Goal: Task Accomplishment & Management: Manage account settings

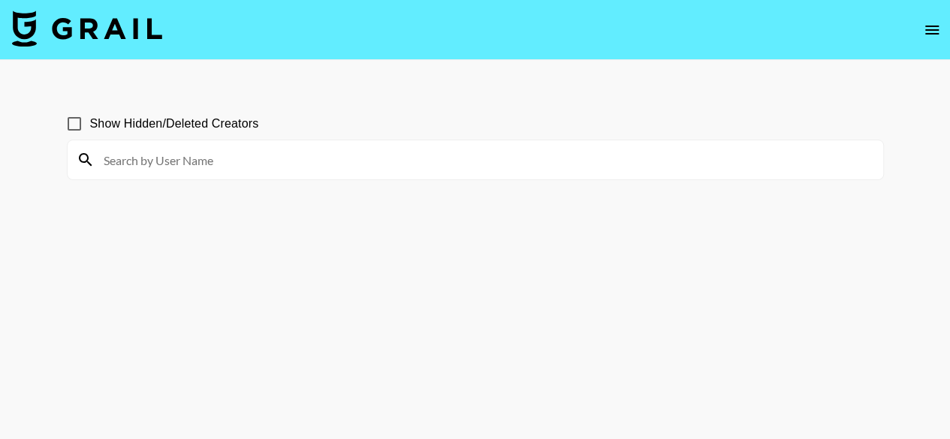
click at [197, 163] on input at bounding box center [484, 160] width 779 height 24
click at [197, 163] on input "@_--" at bounding box center [484, 160] width 779 height 24
type input "@"
click at [929, 29] on icon "open drawer" at bounding box center [932, 30] width 18 height 18
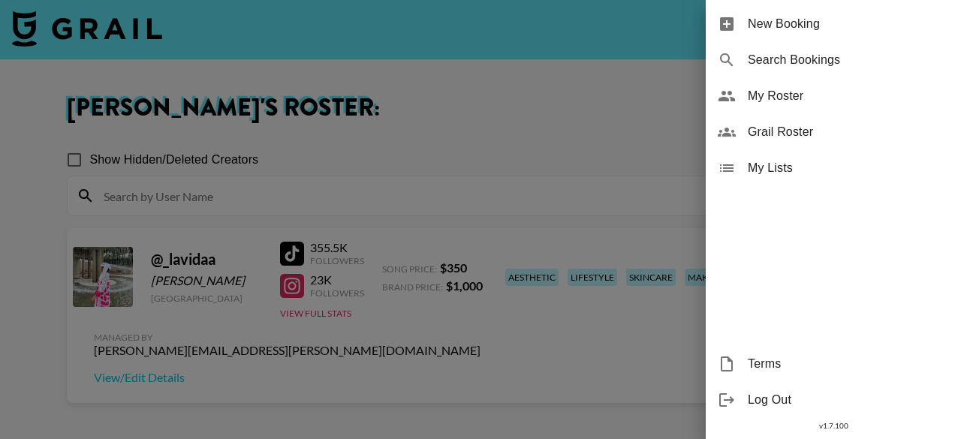
click at [650, 138] on div at bounding box center [480, 219] width 961 height 439
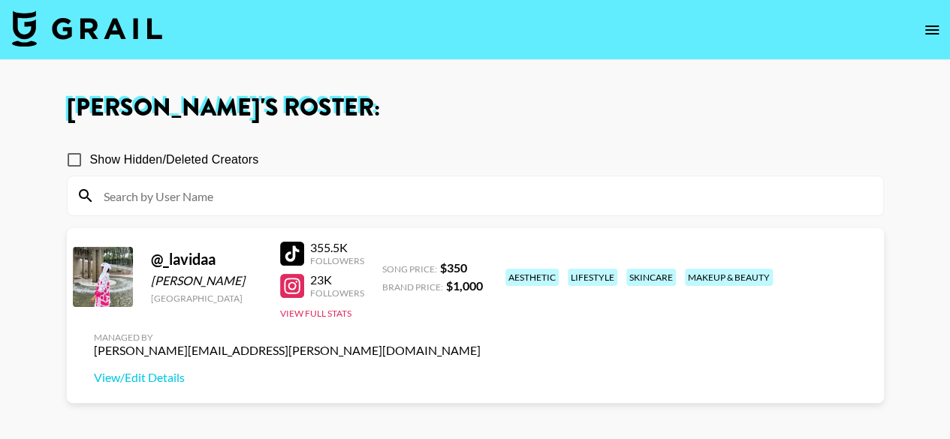
drag, startPoint x: 150, startPoint y: 280, endPoint x: 254, endPoint y: 282, distance: 103.6
click at [254, 282] on div "Hamdah Omotosho" at bounding box center [206, 280] width 111 height 15
copy div "Hamdah Omotosho"
click at [294, 250] on div at bounding box center [292, 254] width 24 height 24
click at [196, 201] on input at bounding box center [484, 196] width 779 height 24
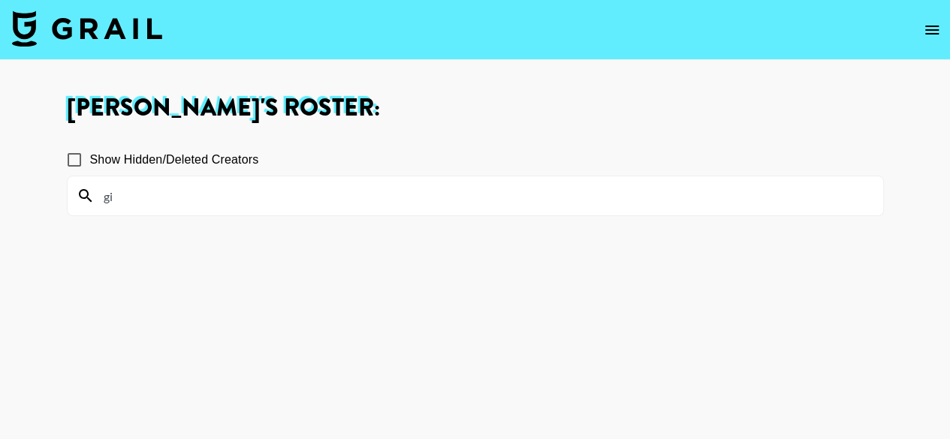
type input "g"
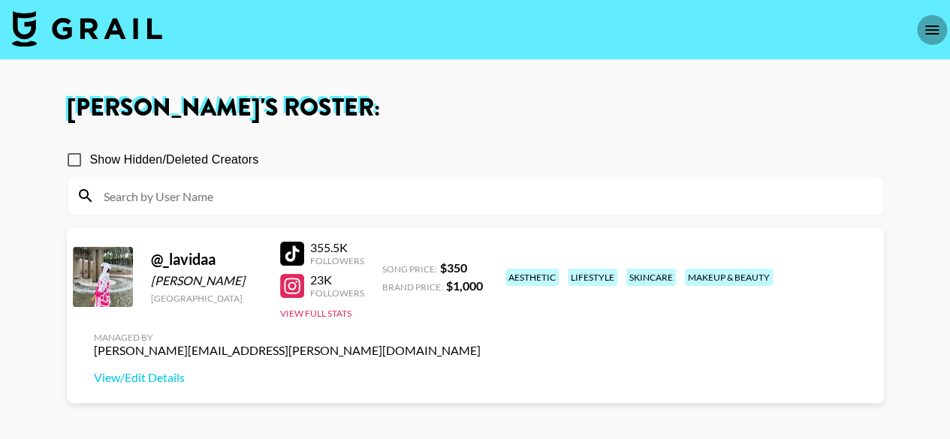
click at [937, 32] on icon "open drawer" at bounding box center [932, 30] width 18 height 18
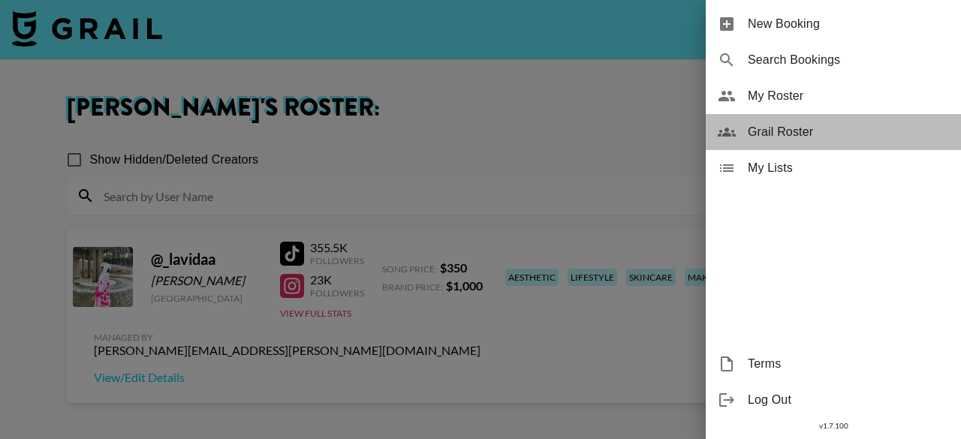
click at [781, 142] on div "Grail Roster" at bounding box center [833, 132] width 255 height 36
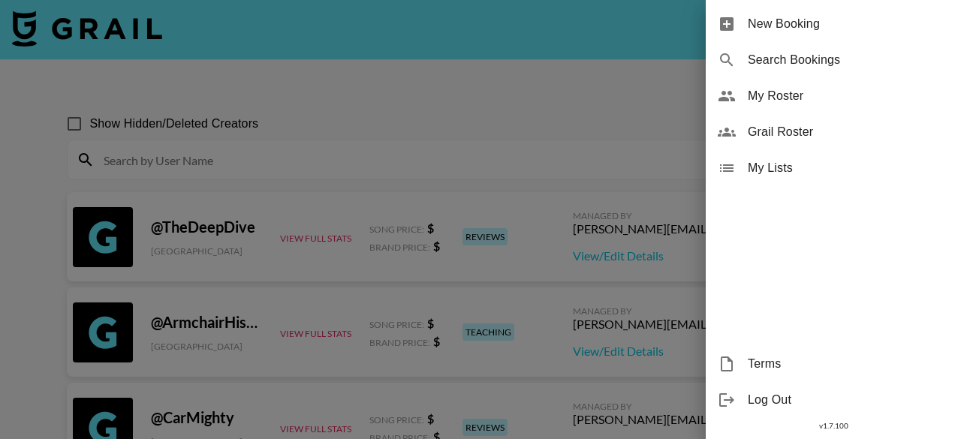
click at [289, 157] on div at bounding box center [480, 219] width 961 height 439
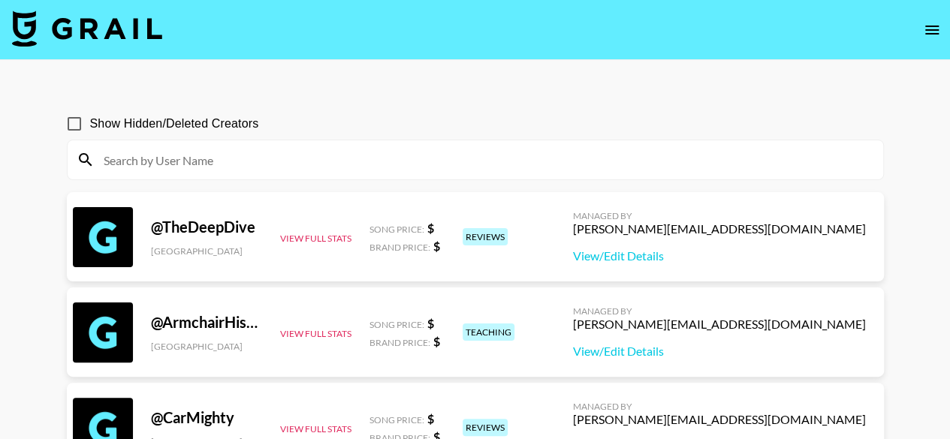
click at [289, 157] on input at bounding box center [484, 160] width 779 height 24
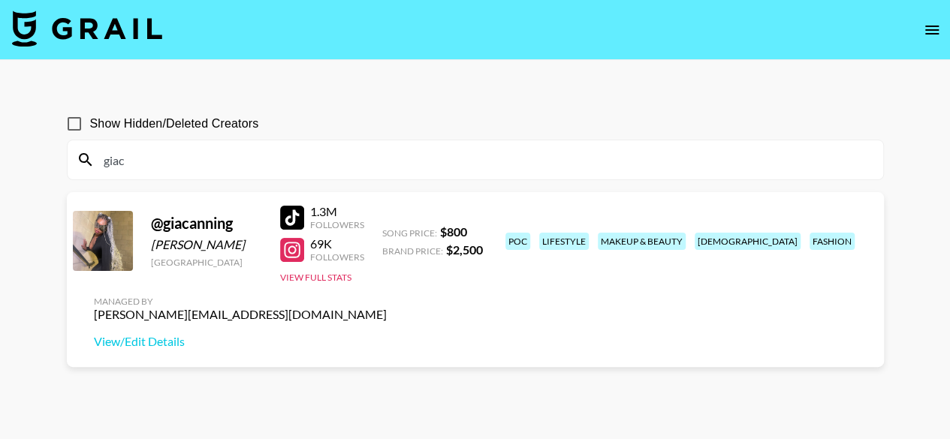
click at [293, 216] on div at bounding box center [292, 218] width 24 height 24
click at [333, 274] on button "View Full Stats" at bounding box center [315, 277] width 71 height 11
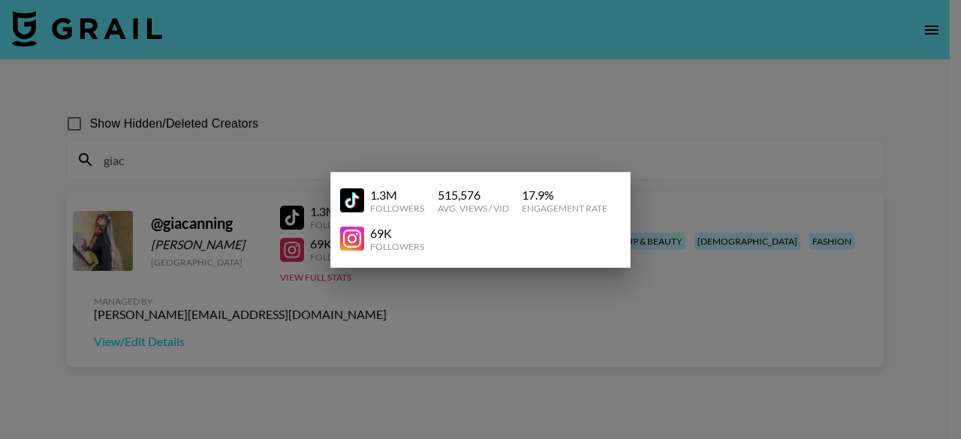
click at [492, 34] on div at bounding box center [480, 219] width 961 height 439
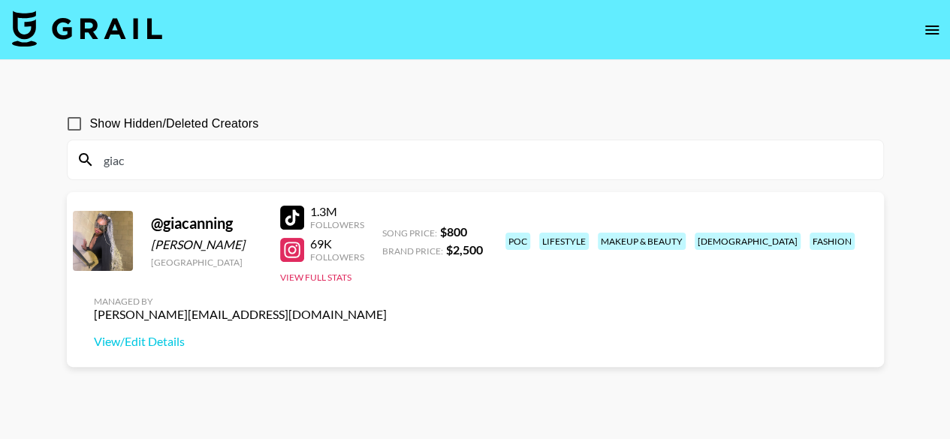
click at [186, 161] on input "giac" at bounding box center [484, 160] width 779 height 24
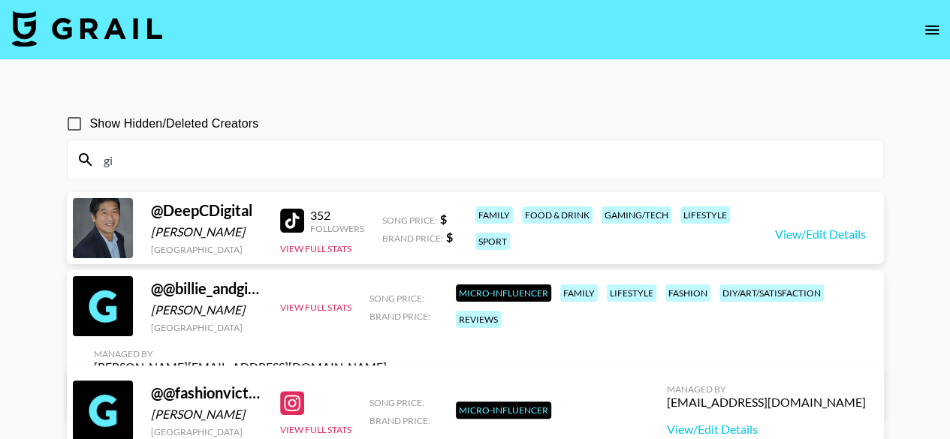
type input "g"
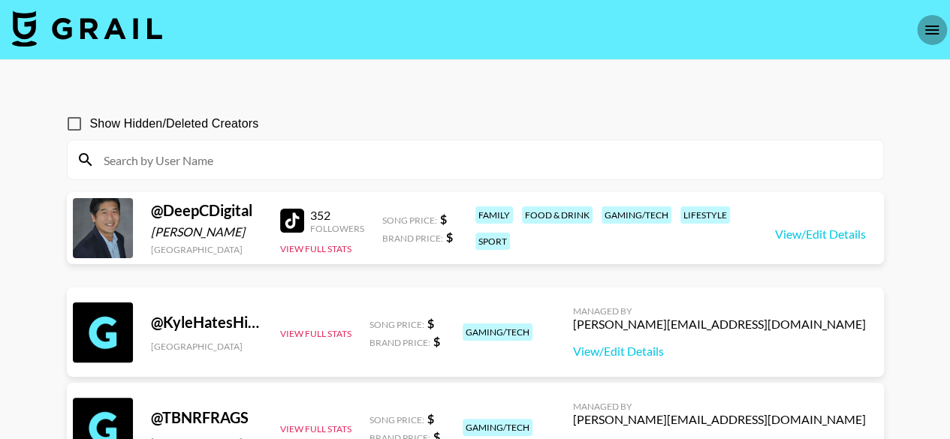
click at [926, 26] on icon "open drawer" at bounding box center [932, 30] width 14 height 9
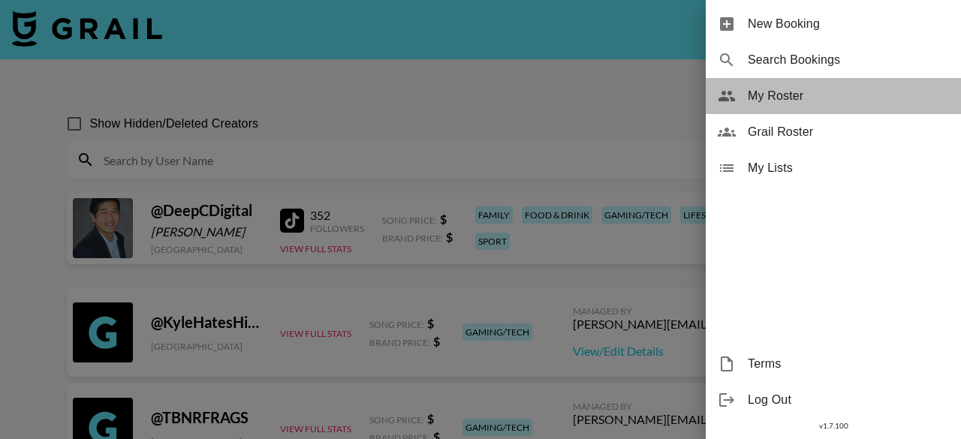
click at [785, 98] on span "My Roster" at bounding box center [848, 96] width 201 height 18
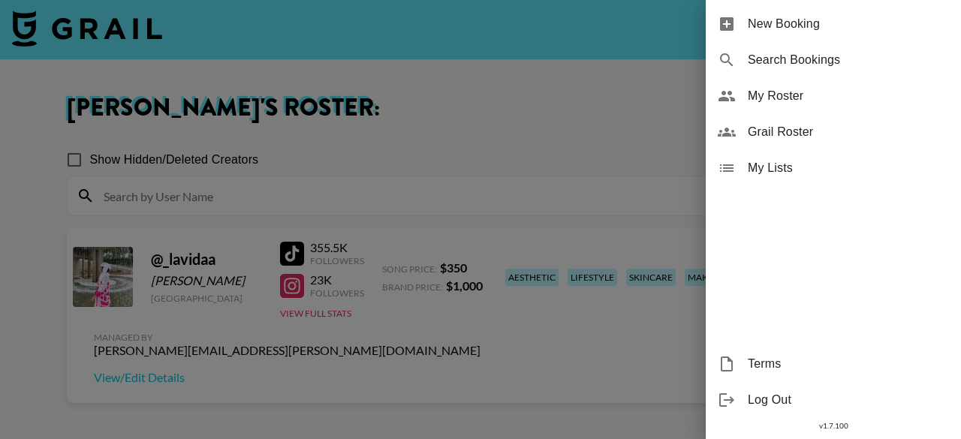
click at [628, 121] on div at bounding box center [480, 219] width 961 height 439
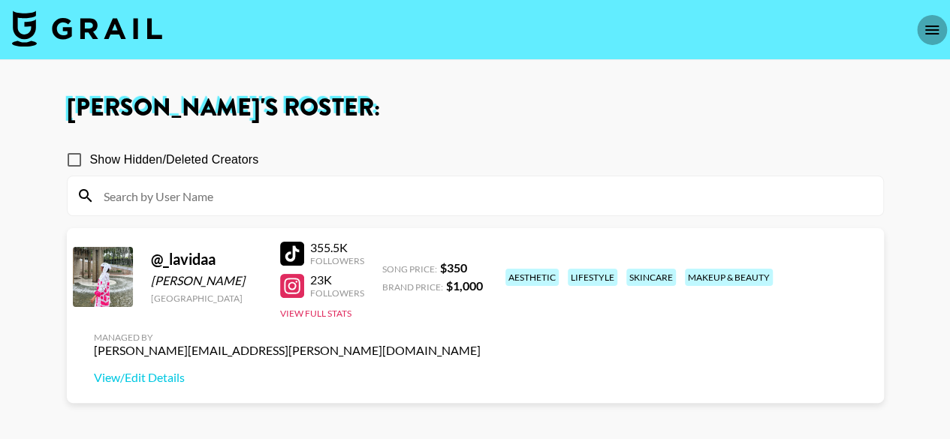
click at [932, 27] on icon "open drawer" at bounding box center [932, 30] width 18 height 18
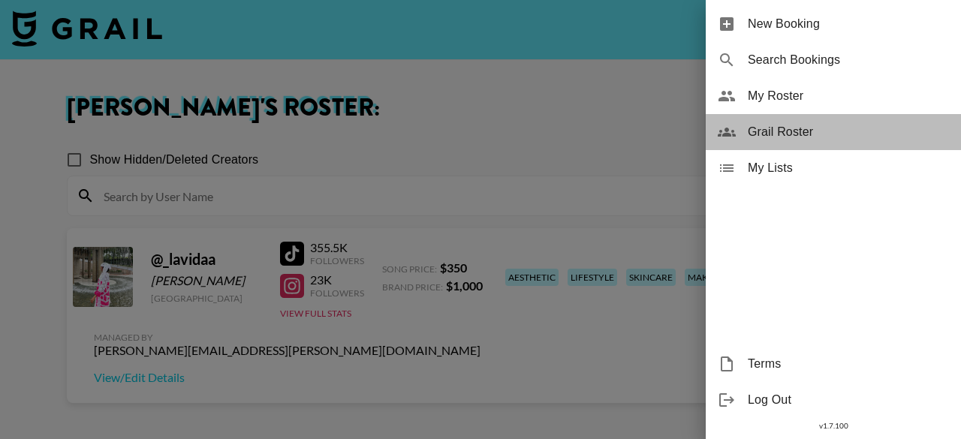
click at [779, 134] on span "Grail Roster" at bounding box center [848, 132] width 201 height 18
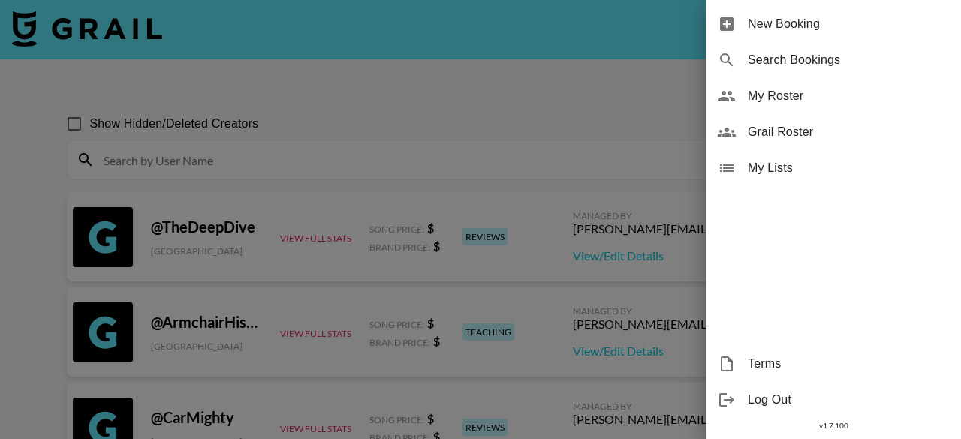
click at [359, 164] on div at bounding box center [480, 219] width 961 height 439
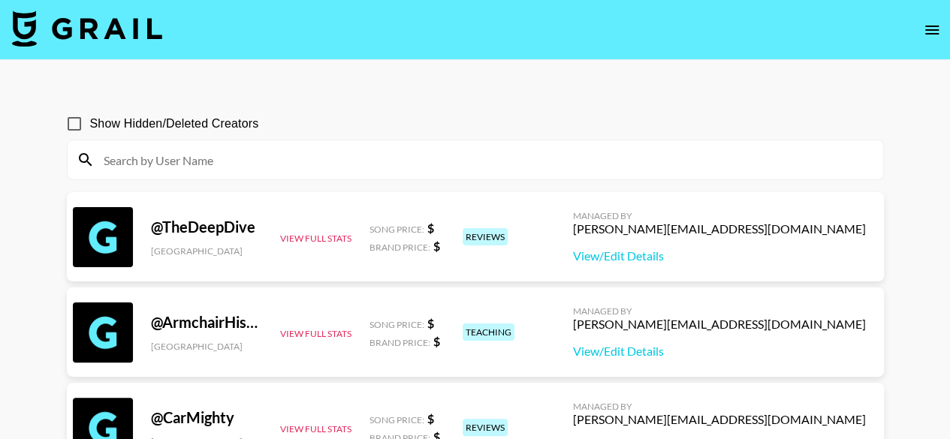
click at [359, 164] on input at bounding box center [484, 160] width 779 height 24
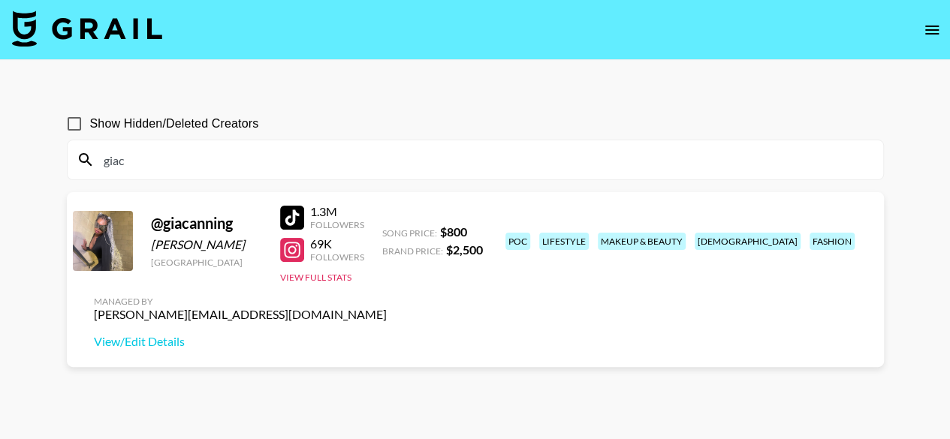
type input "giac"
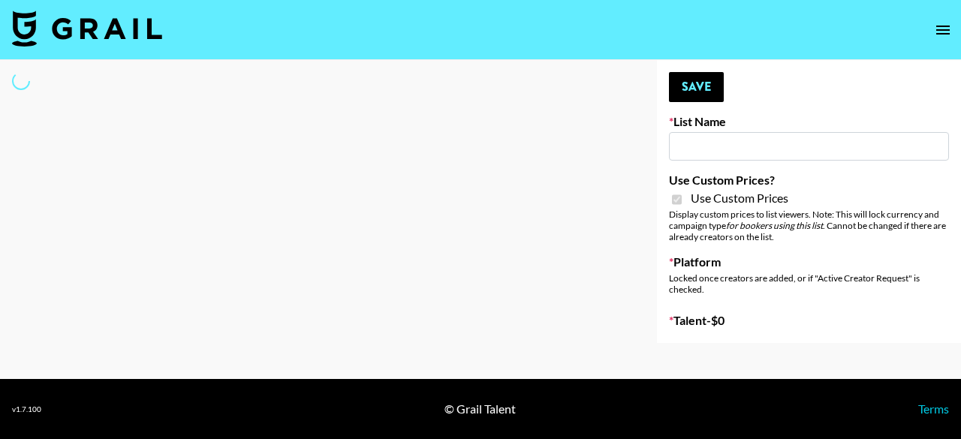
type input "Redence Beauty"
checkbox input "true"
select select "Brand"
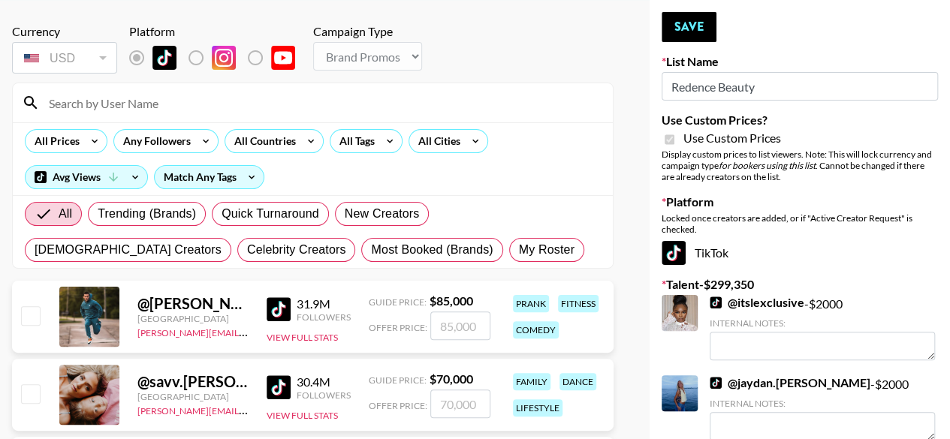
scroll to position [110, 0]
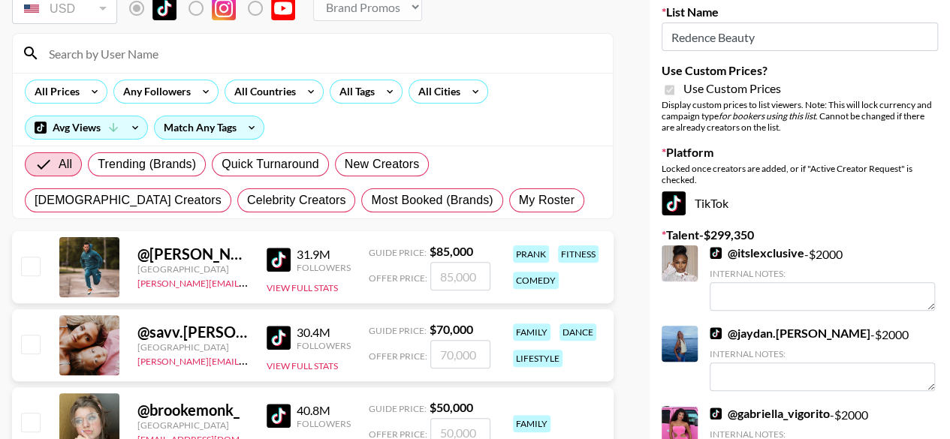
click at [275, 58] on input at bounding box center [322, 53] width 564 height 24
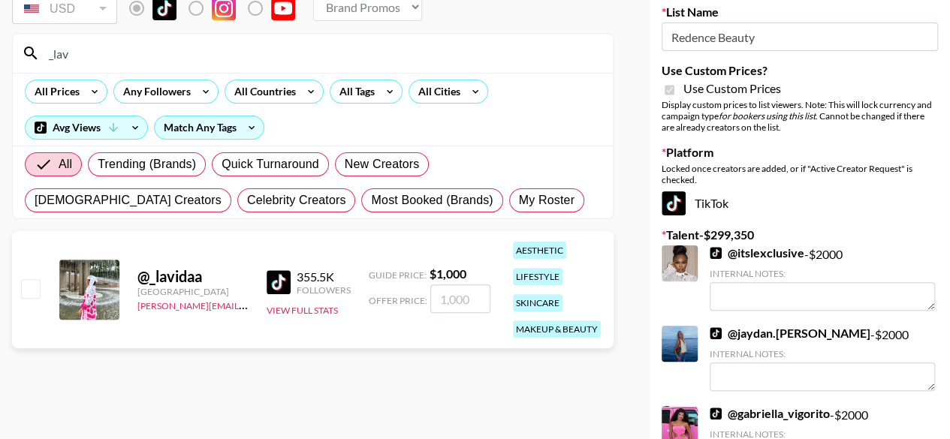
type input "_lav"
click at [452, 300] on input "number" at bounding box center [460, 298] width 60 height 29
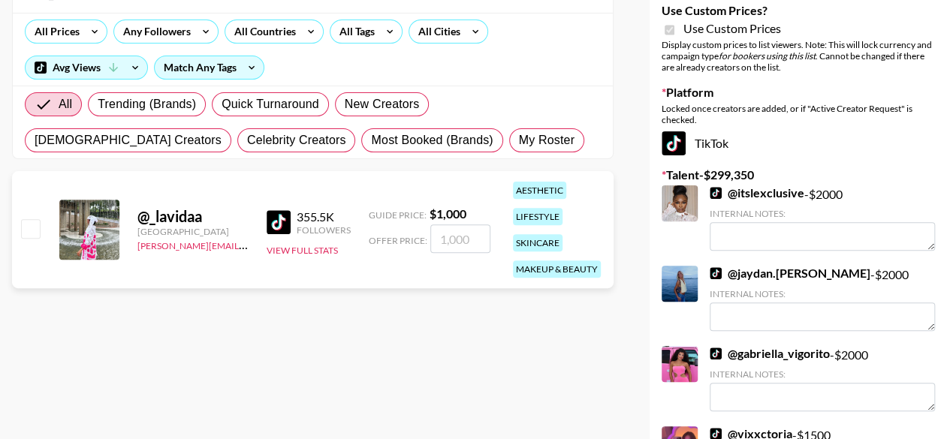
scroll to position [190, 0]
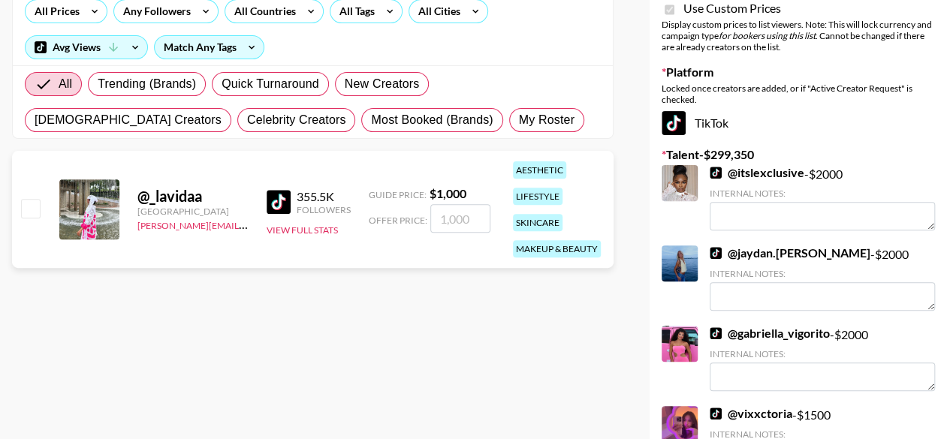
click at [174, 207] on div "[GEOGRAPHIC_DATA]" at bounding box center [192, 211] width 111 height 11
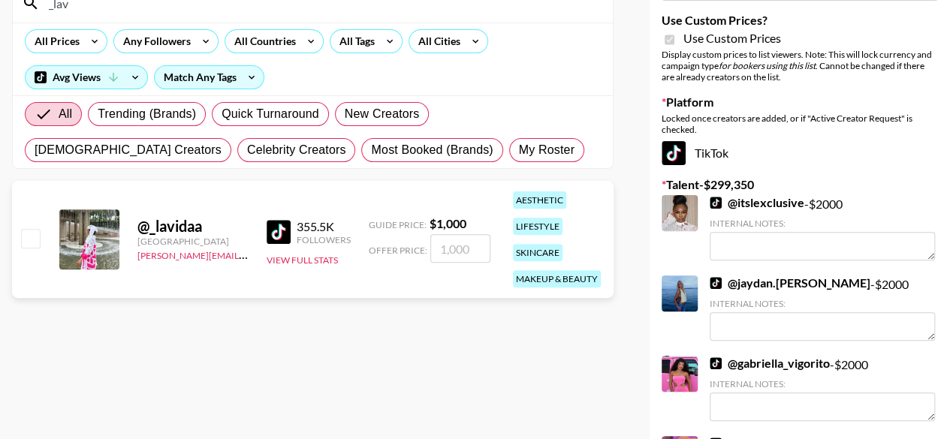
scroll to position [40, 0]
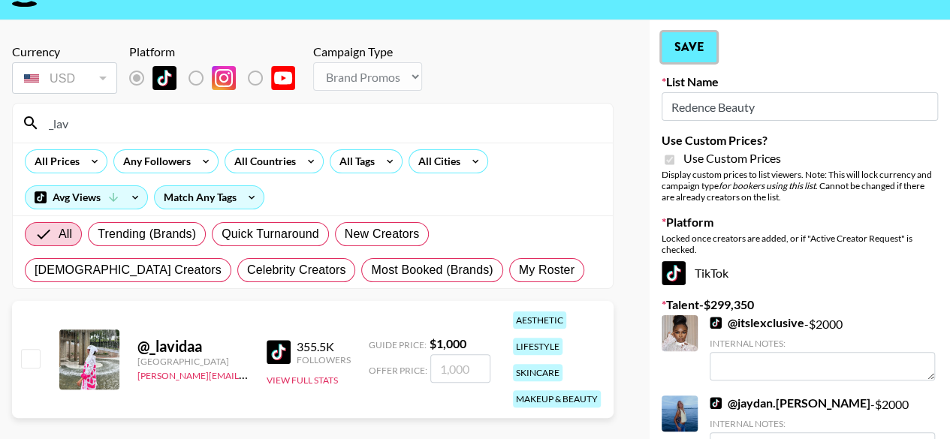
click at [693, 49] on button "Save" at bounding box center [688, 47] width 55 height 30
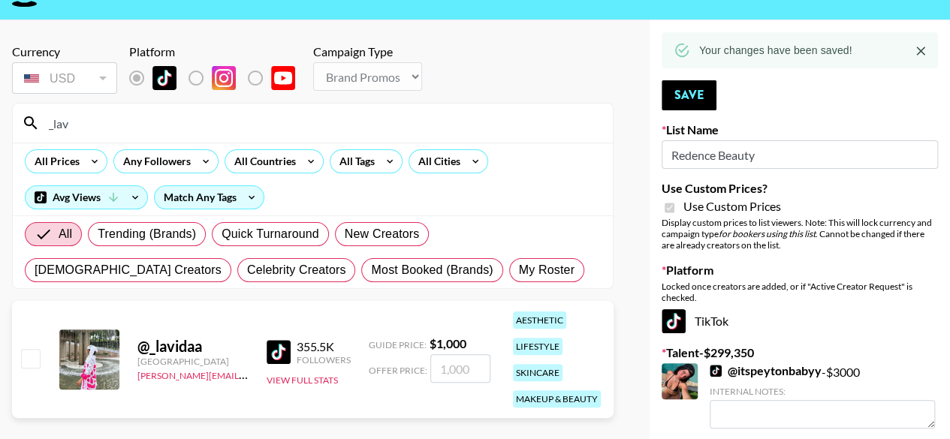
click at [32, 358] on input "checkbox" at bounding box center [30, 358] width 18 height 18
checkbox input "true"
type input "1000"
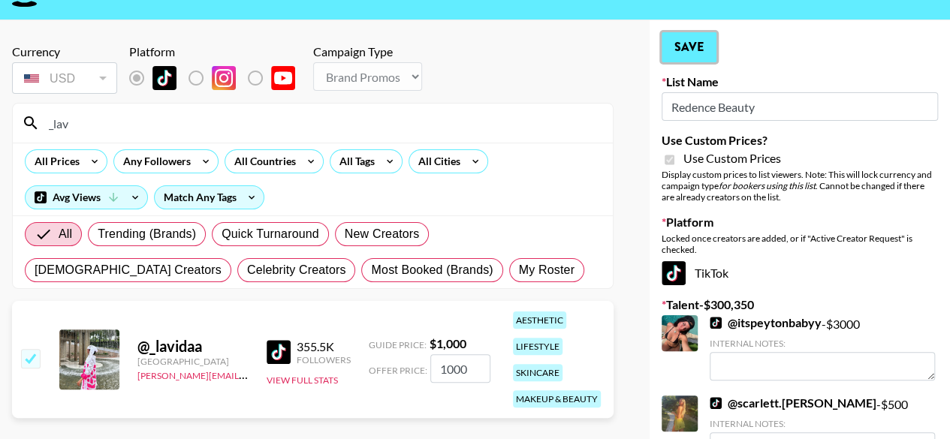
click at [706, 44] on button "Save" at bounding box center [688, 47] width 55 height 30
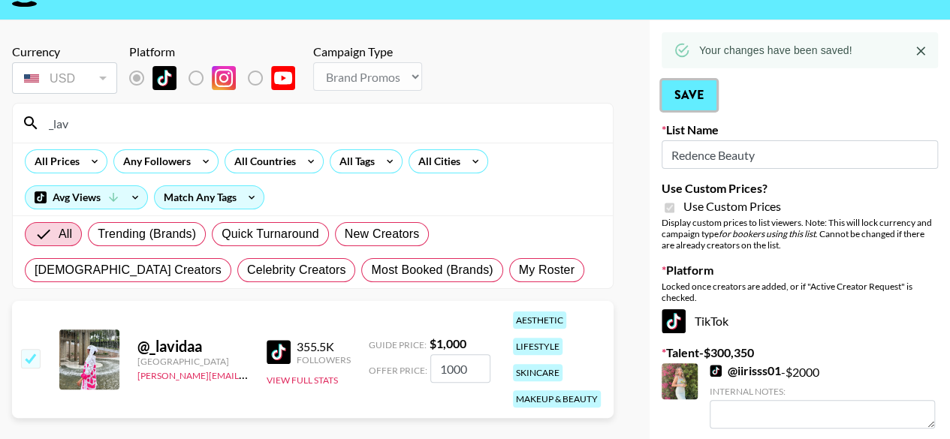
scroll to position [70, 0]
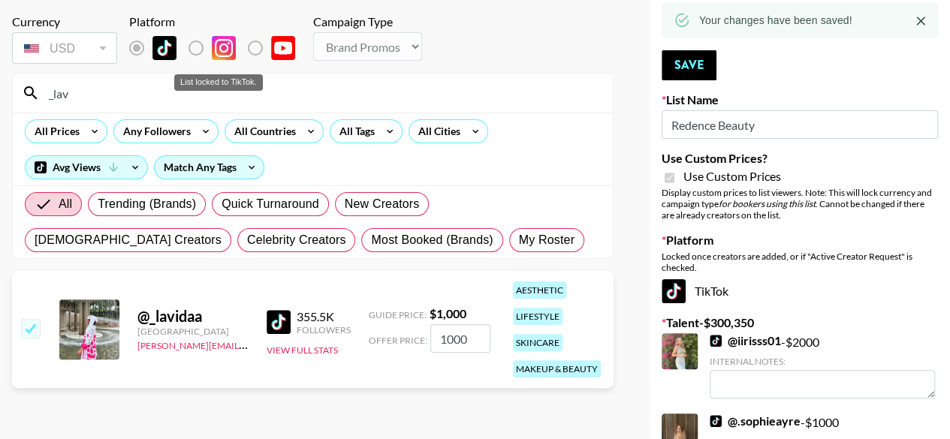
click at [129, 50] on label "List locked to TikTok." at bounding box center [149, 48] width 56 height 32
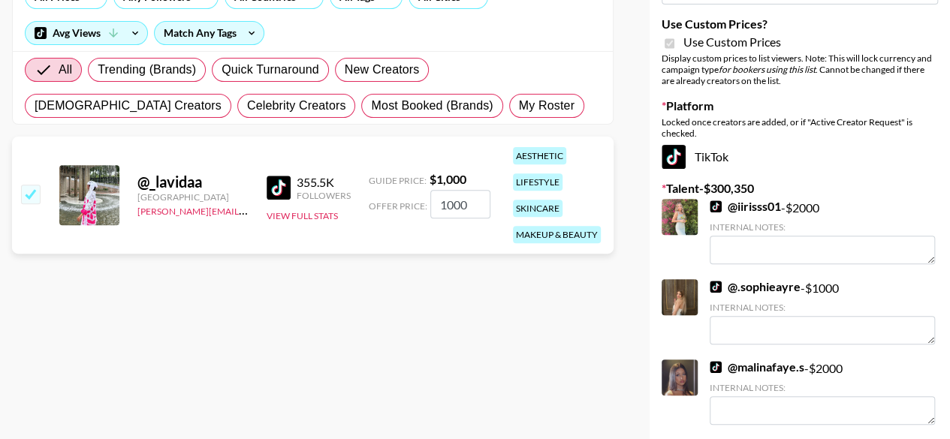
scroll to position [79, 0]
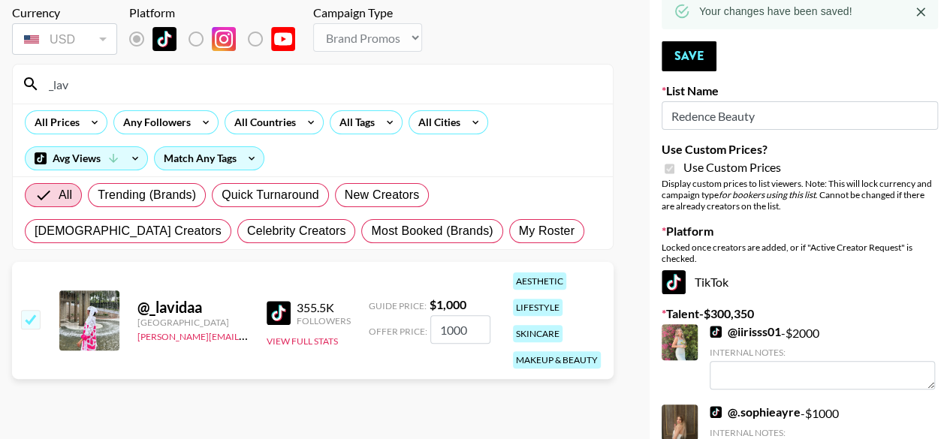
click at [84, 79] on input "_lav" at bounding box center [322, 84] width 564 height 24
type input "_"
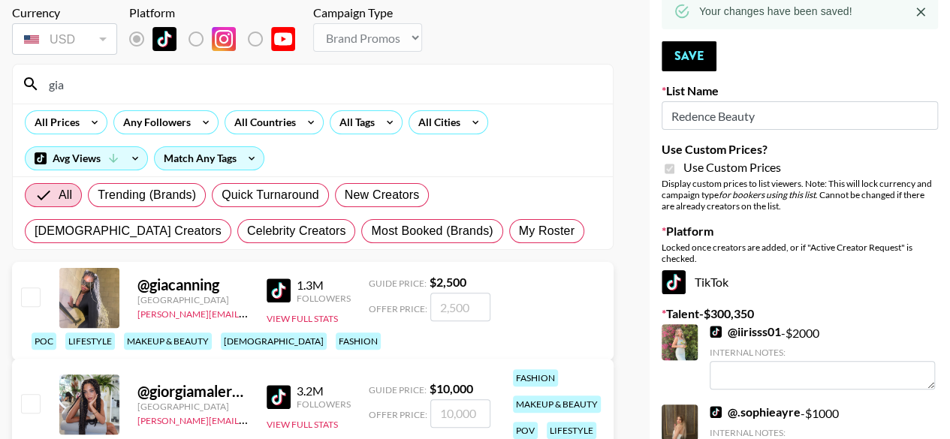
type input "gia"
click at [32, 306] on input "checkbox" at bounding box center [30, 296] width 18 height 18
checkbox input "true"
type input "2500"
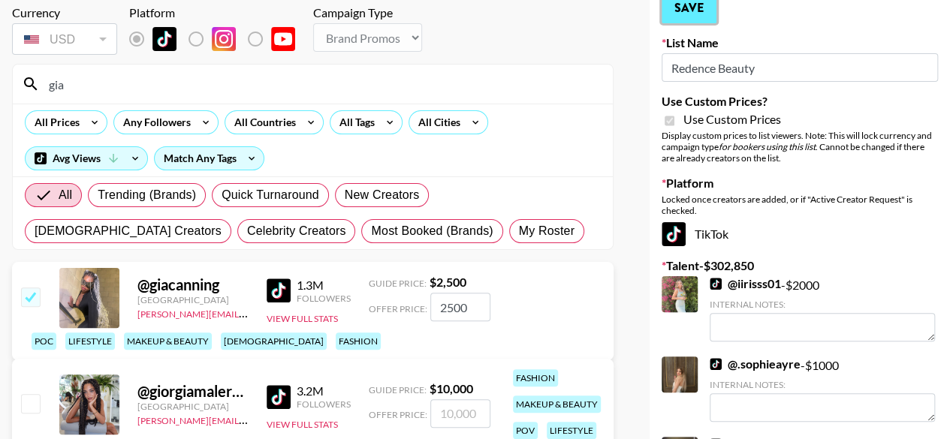
click at [693, 12] on button "Save" at bounding box center [688, 8] width 55 height 30
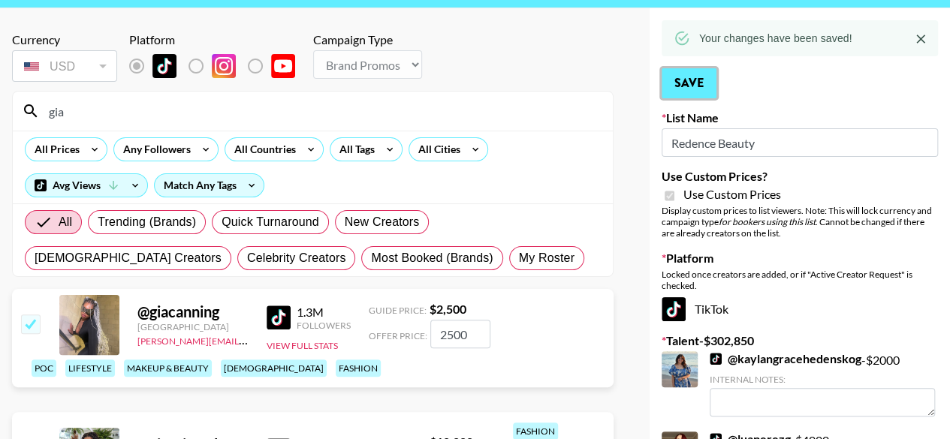
scroll to position [16, 0]
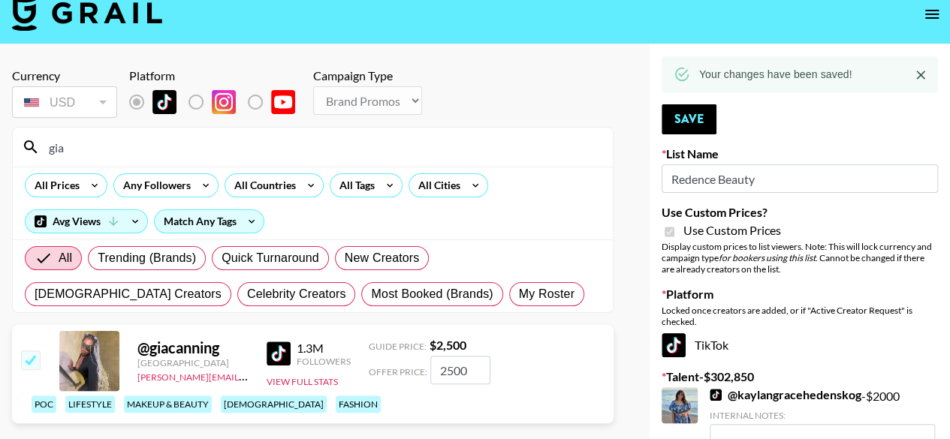
click at [32, 369] on input "checkbox" at bounding box center [30, 360] width 18 height 18
checkbox input "false"
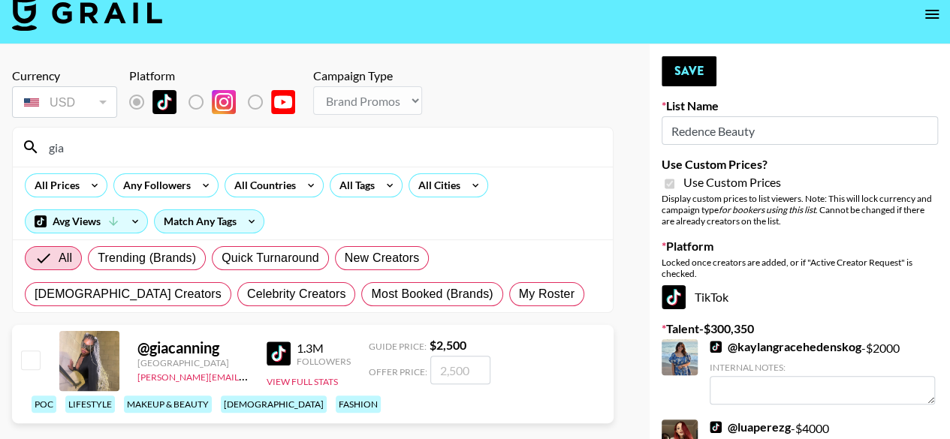
click at [32, 369] on input "checkbox" at bounding box center [30, 360] width 18 height 18
checkbox input "true"
type input "2500"
click at [32, 369] on input "checkbox" at bounding box center [30, 360] width 18 height 18
checkbox input "false"
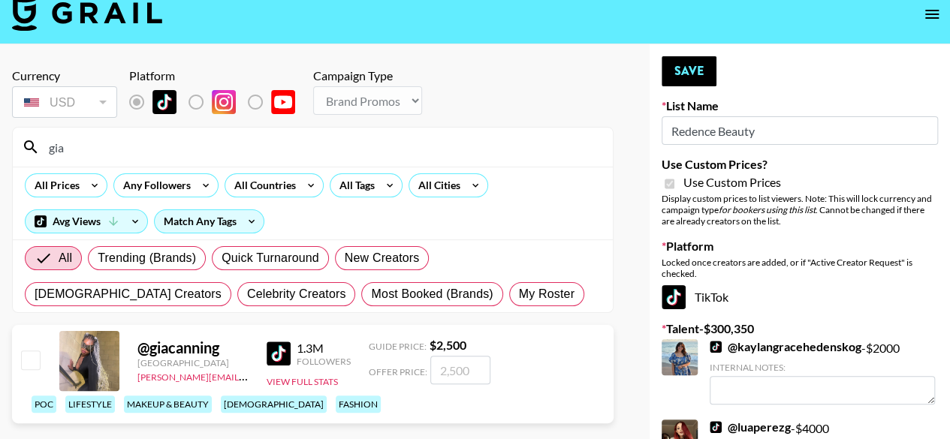
click at [32, 369] on input "checkbox" at bounding box center [30, 360] width 18 height 18
checkbox input "true"
type input "2500"
click at [685, 77] on button "Save" at bounding box center [688, 71] width 55 height 30
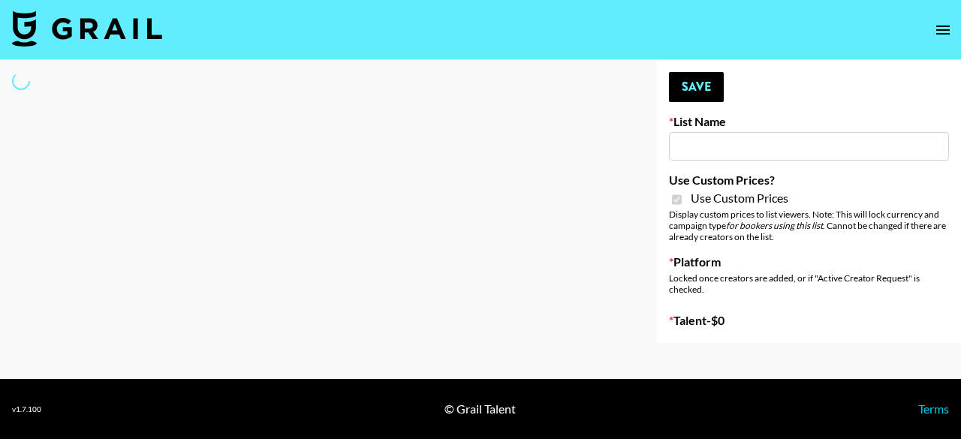
type input "Dime Beauty"
checkbox input "true"
select select "Brand"
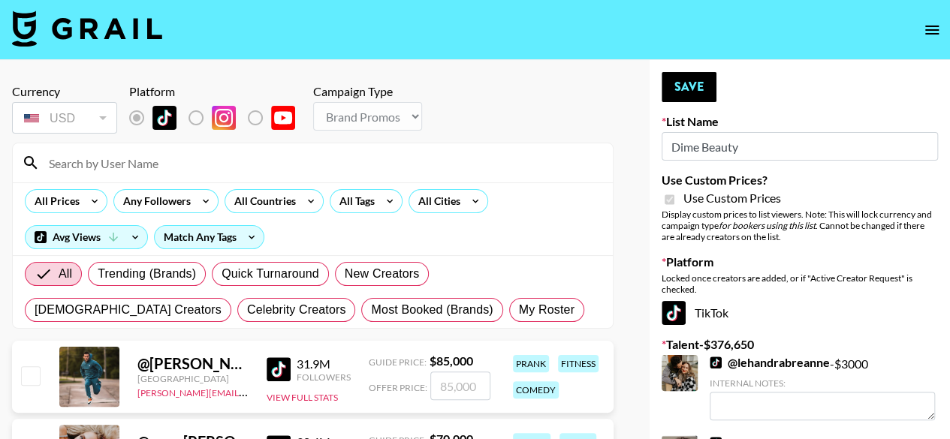
click at [78, 167] on input at bounding box center [322, 163] width 564 height 24
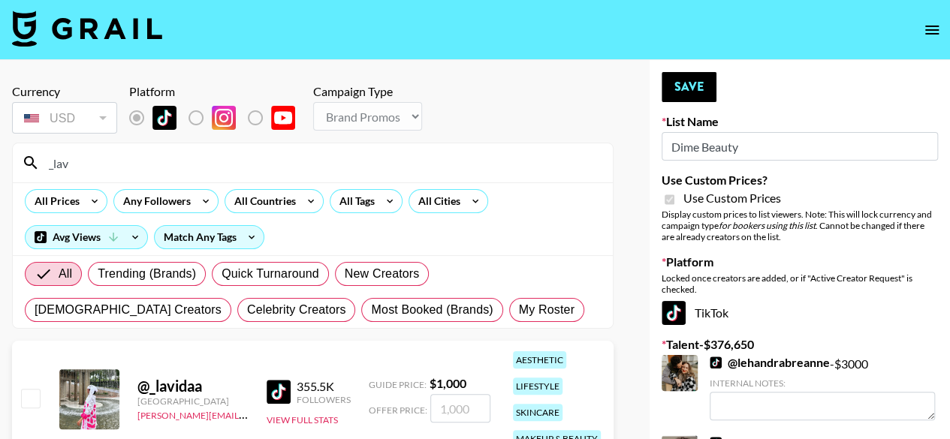
type input "_lav"
click at [30, 401] on input "checkbox" at bounding box center [30, 398] width 18 height 18
checkbox input "true"
type input "1000"
click at [692, 83] on button "Save" at bounding box center [688, 87] width 55 height 30
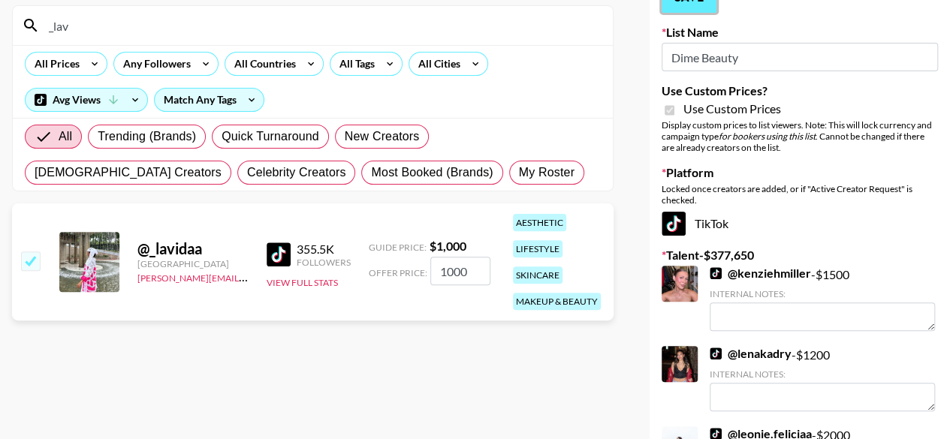
scroll to position [110, 0]
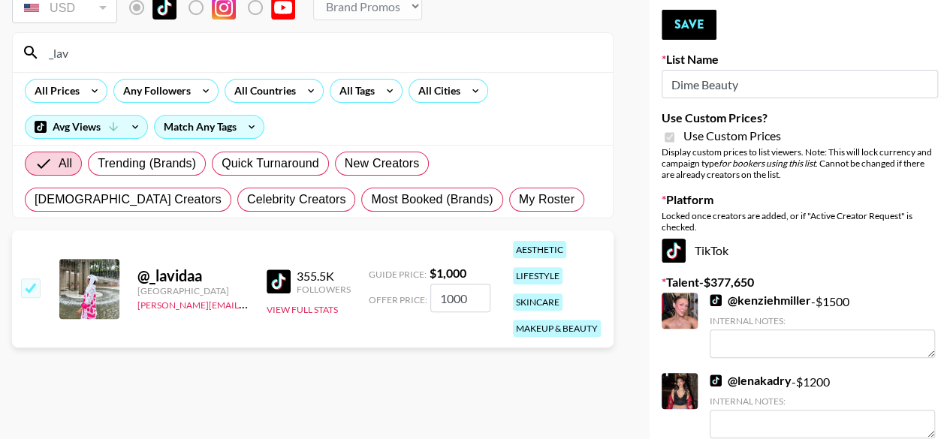
click at [30, 294] on input "checkbox" at bounding box center [30, 287] width 18 height 18
checkbox input "false"
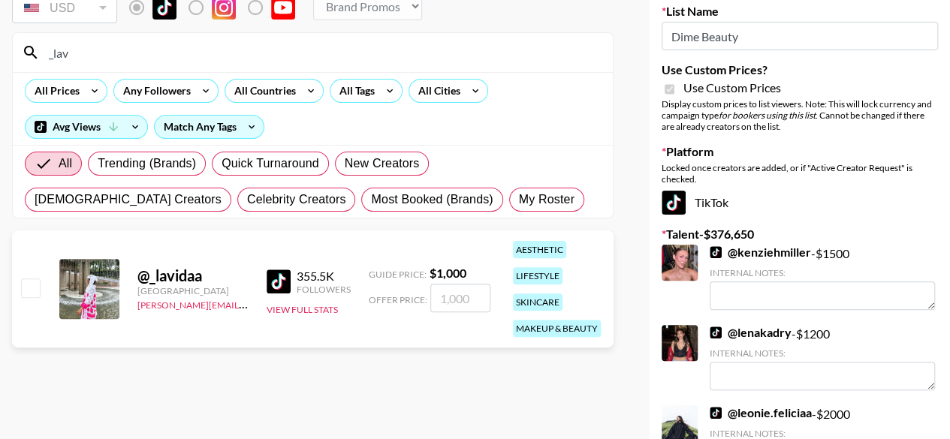
click at [30, 294] on input "checkbox" at bounding box center [30, 287] width 18 height 18
checkbox input "true"
type input "1000"
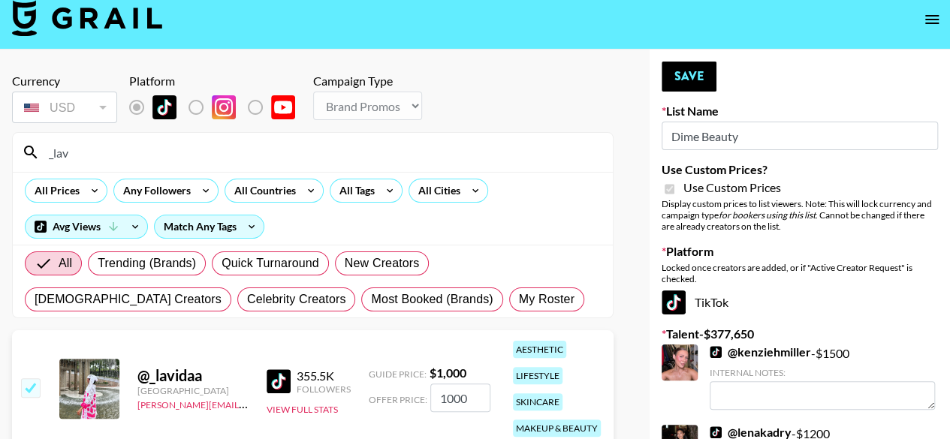
scroll to position [0, 0]
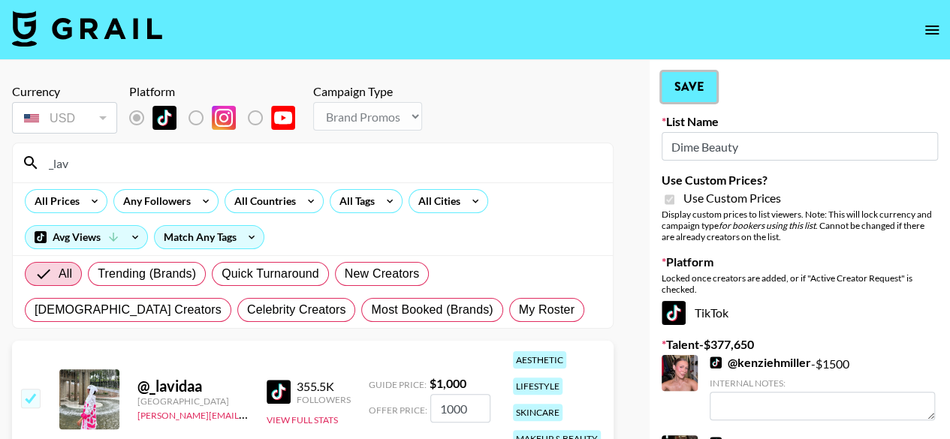
click at [682, 93] on button "Save" at bounding box center [688, 87] width 55 height 30
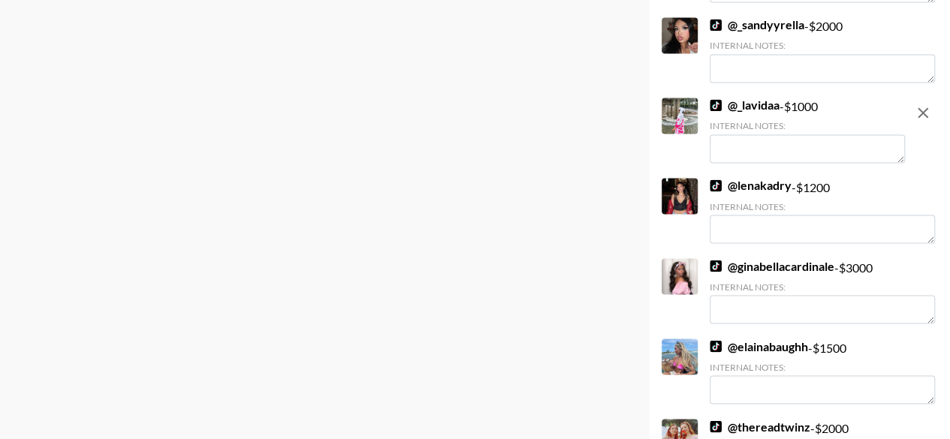
scroll to position [4111, 0]
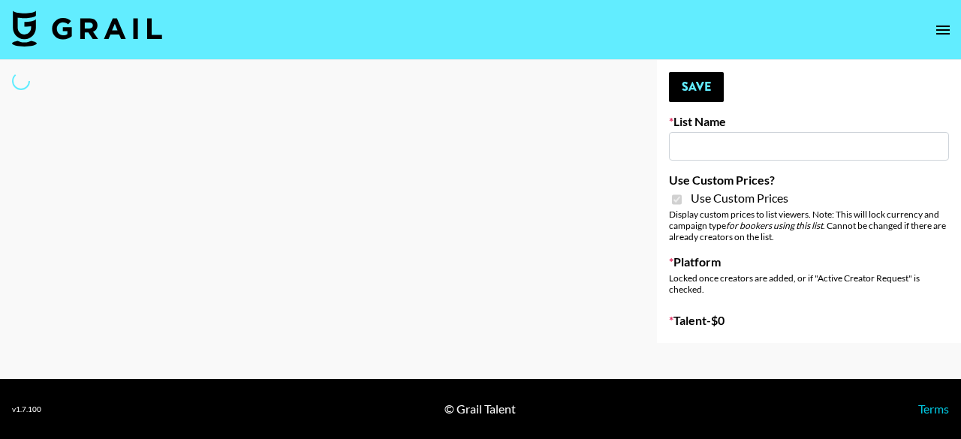
type input "Dime Beauty"
checkbox input "true"
select select "Brand"
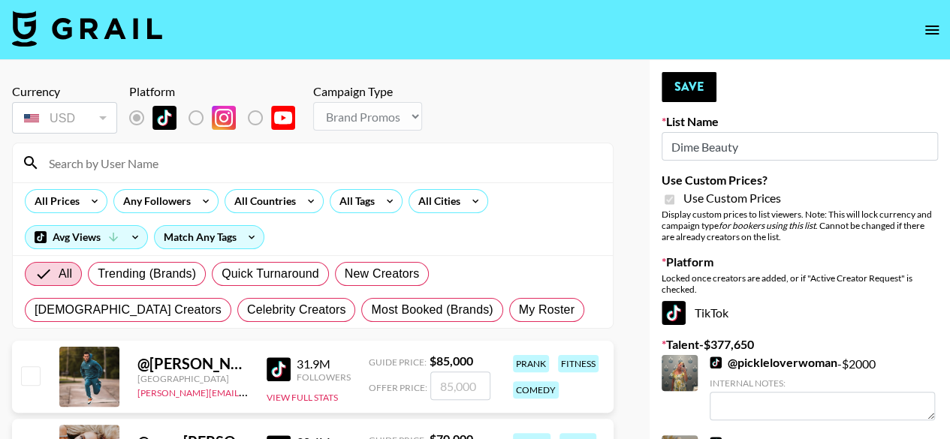
click at [126, 164] on input at bounding box center [322, 163] width 564 height 24
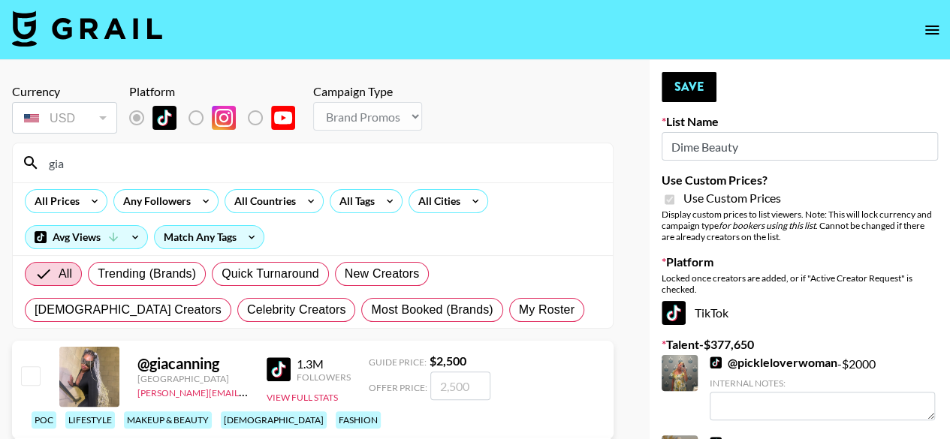
type input "gia"
click at [32, 384] on input "checkbox" at bounding box center [30, 375] width 18 height 18
checkbox input "true"
type input "2500"
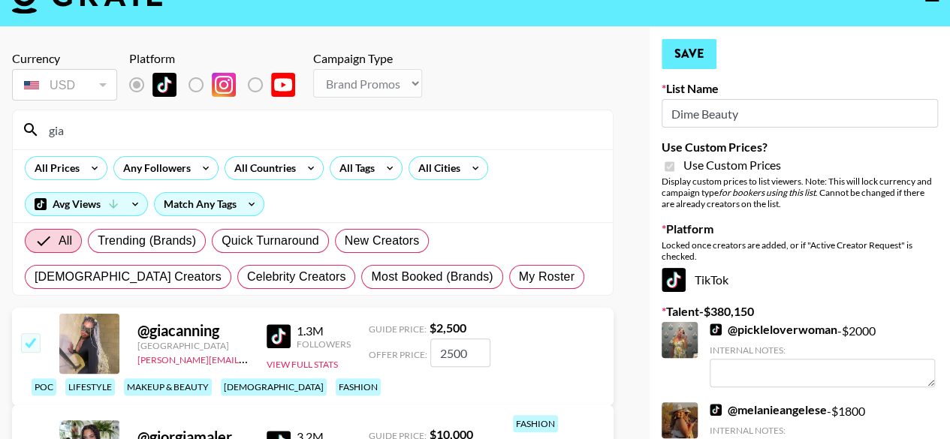
scroll to position [42, 0]
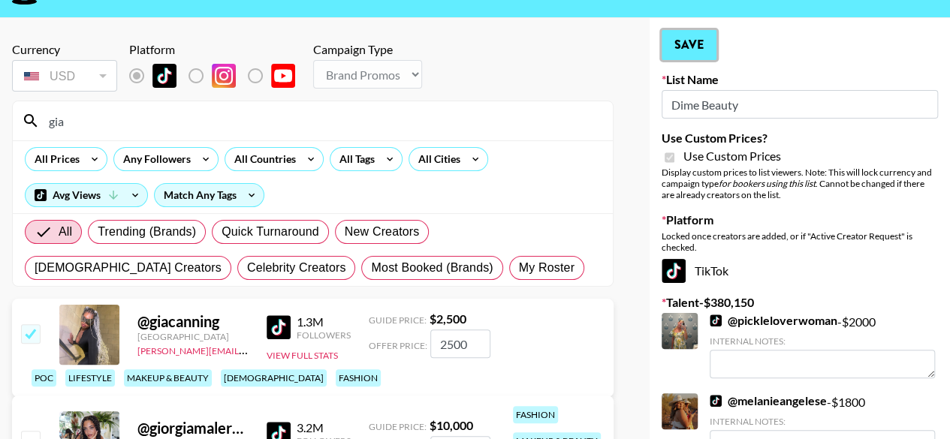
click at [688, 45] on button "Save" at bounding box center [688, 45] width 55 height 30
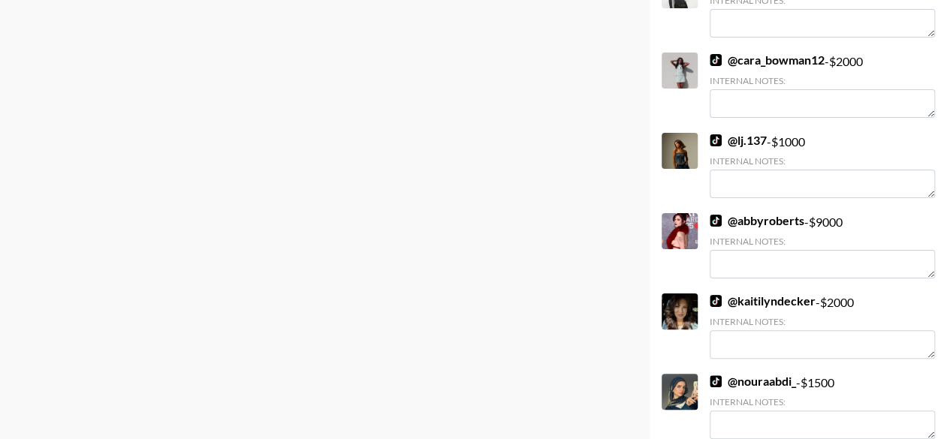
scroll to position [5772, 0]
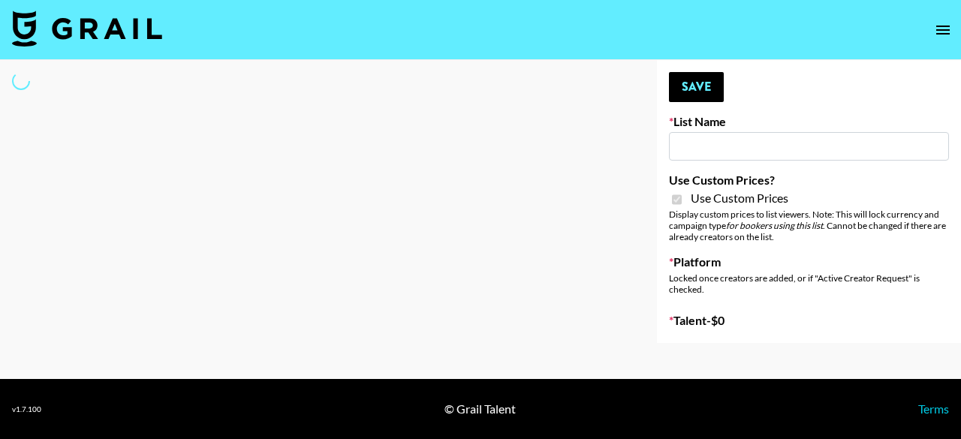
type input "[PERSON_NAME] ([DATE])"
checkbox input "true"
select select "Brand"
type input "[PERSON_NAME] ([DATE])"
checkbox input "true"
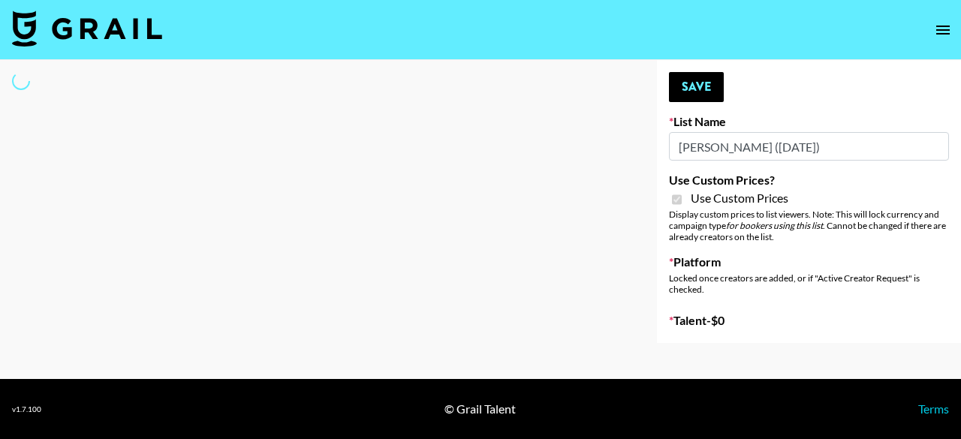
select select "Brand"
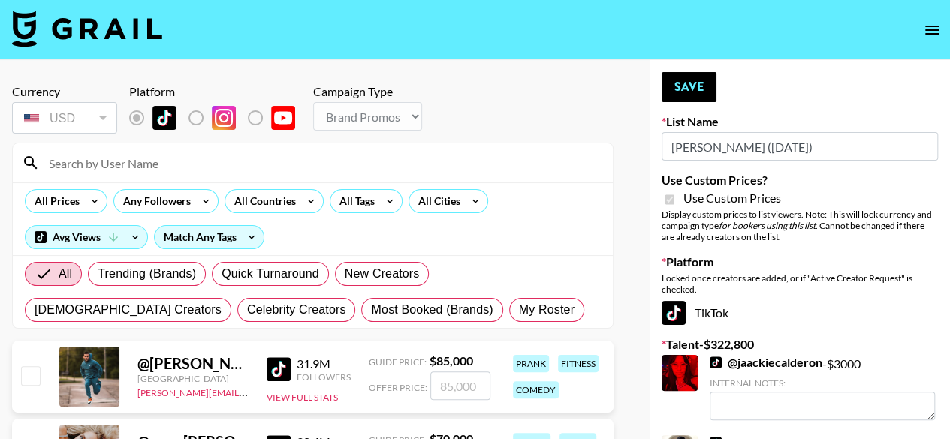
click at [101, 158] on input at bounding box center [322, 163] width 564 height 24
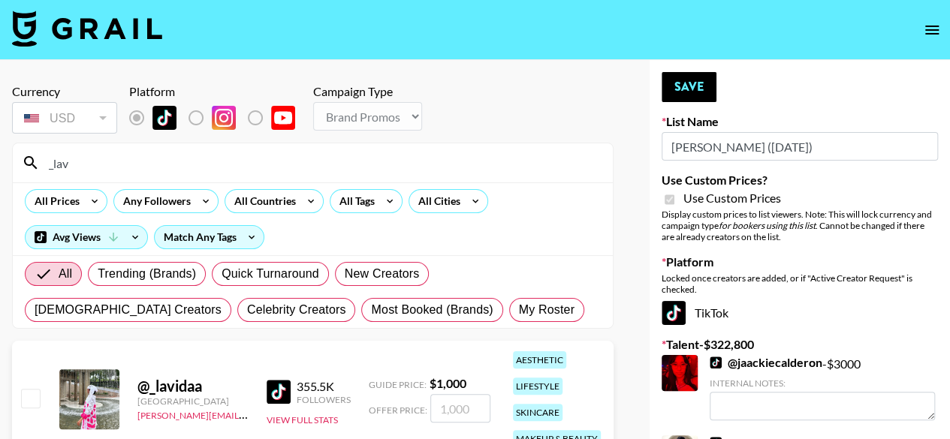
type input "_lav"
click at [29, 399] on input "checkbox" at bounding box center [30, 398] width 18 height 18
checkbox input "true"
type input "1000"
click at [692, 87] on button "Save" at bounding box center [688, 87] width 55 height 30
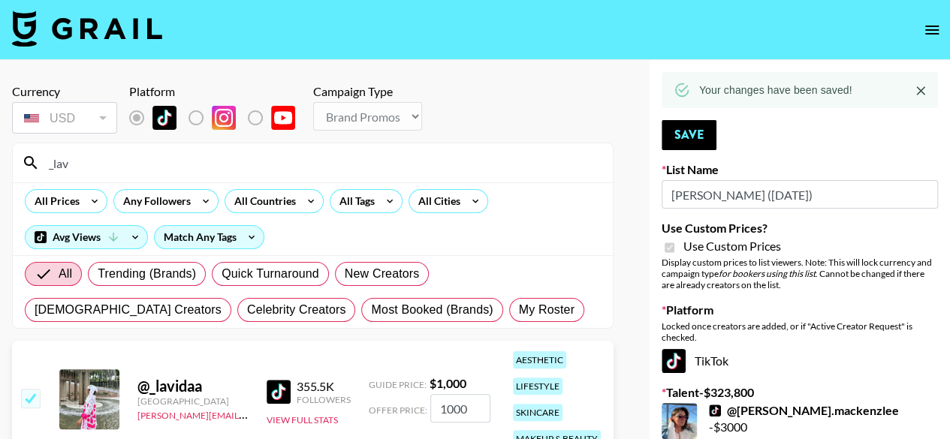
click at [81, 165] on input "_lav" at bounding box center [322, 163] width 564 height 24
type input "_"
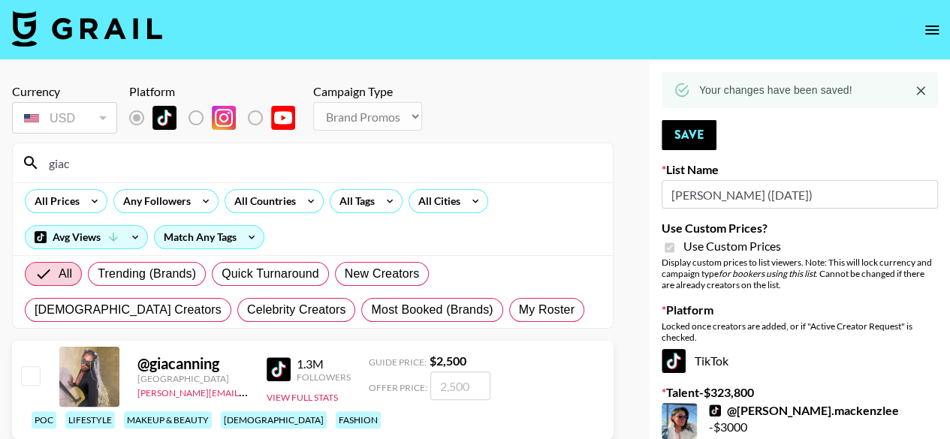
type input "giac"
click at [28, 384] on input "checkbox" at bounding box center [30, 375] width 18 height 18
checkbox input "true"
type input "2500"
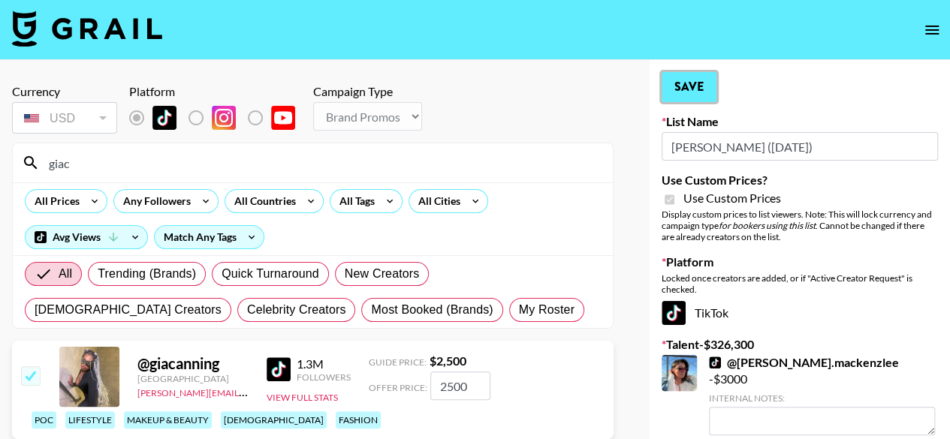
click at [683, 87] on button "Save" at bounding box center [688, 87] width 55 height 30
